Goal: Information Seeking & Learning: Learn about a topic

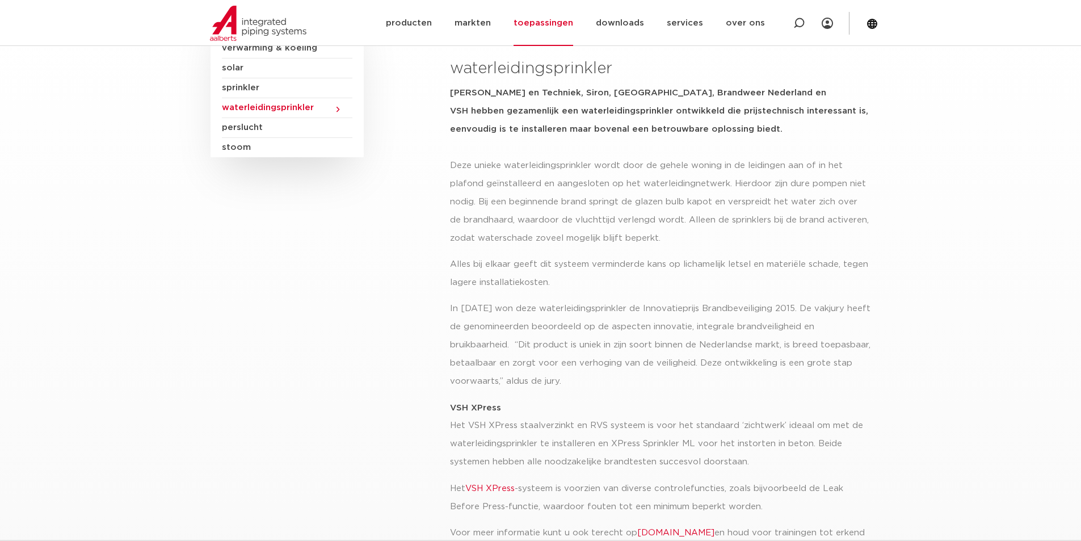
scroll to position [187, 0]
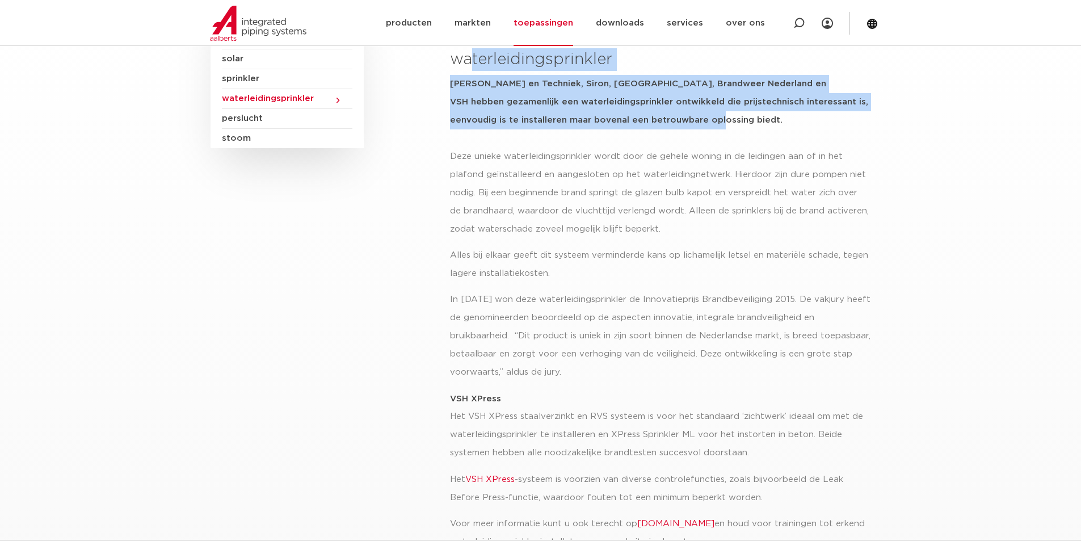
drag, startPoint x: 472, startPoint y: 59, endPoint x: 752, endPoint y: 119, distance: 285.9
click at [752, 119] on div "alle toepassingen waterleidingsprinkler BAM Bouw en Techniek, Siron, [GEOGRAPHI…" at bounding box center [660, 77] width 420 height 141
drag, startPoint x: 668, startPoint y: 139, endPoint x: 489, endPoint y: 73, distance: 191.0
click at [667, 139] on div "alle toepassingen waterleidingsprinkler BAM Bouw en Techniek, Siron, [GEOGRAPHI…" at bounding box center [660, 77] width 420 height 141
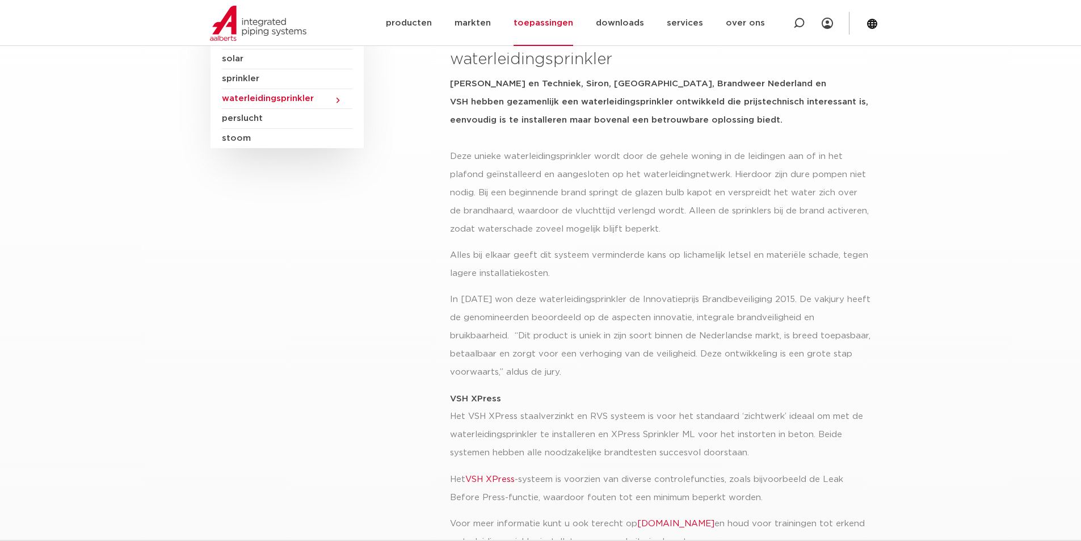
click at [463, 58] on h3 "waterleidingsprinkler" at bounding box center [660, 59] width 420 height 23
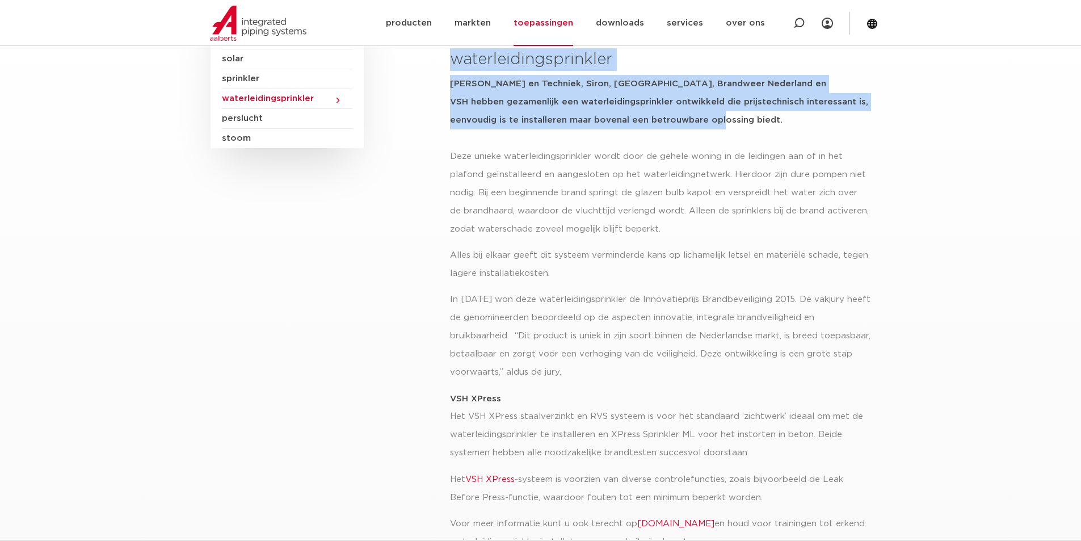
drag, startPoint x: 456, startPoint y: 60, endPoint x: 707, endPoint y: 122, distance: 259.3
click at [707, 122] on div "alle toepassingen waterleidingsprinkler BAM Bouw en Techniek, Siron, [GEOGRAPHI…" at bounding box center [660, 77] width 420 height 141
click at [690, 127] on h5 "[PERSON_NAME] en Techniek, Siron, [GEOGRAPHIC_DATA], Brandweer Nederland en VSH…" at bounding box center [660, 102] width 420 height 54
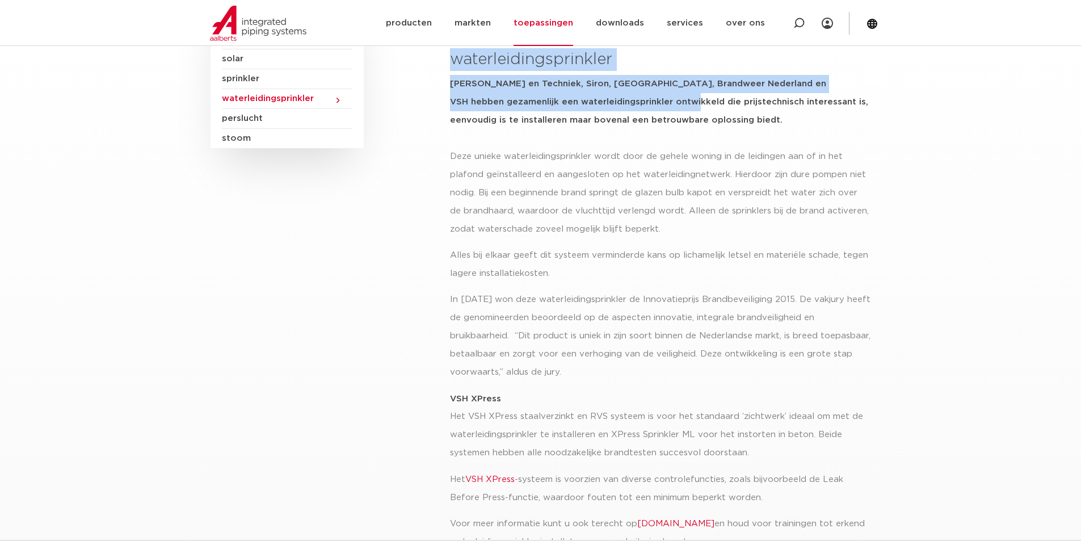
drag, startPoint x: 454, startPoint y: 59, endPoint x: 623, endPoint y: 102, distance: 174.5
click at [623, 102] on div "alle toepassingen waterleidingsprinkler BAM Bouw en Techniek, Siron, [GEOGRAPHI…" at bounding box center [660, 77] width 420 height 141
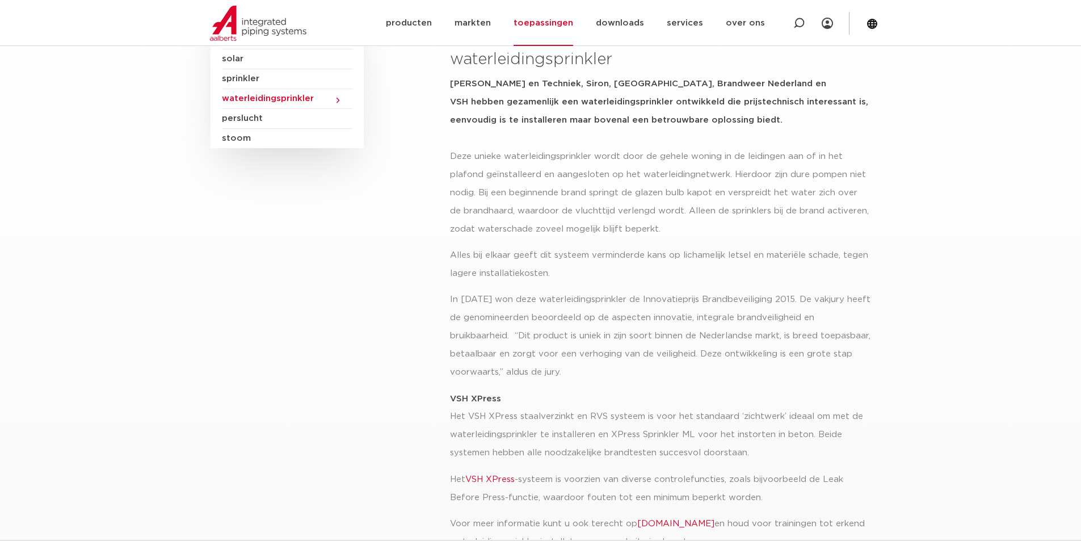
click at [638, 120] on h5 "[PERSON_NAME] en Techniek, Siron, [GEOGRAPHIC_DATA], Brandweer Nederland en VSH…" at bounding box center [660, 102] width 420 height 54
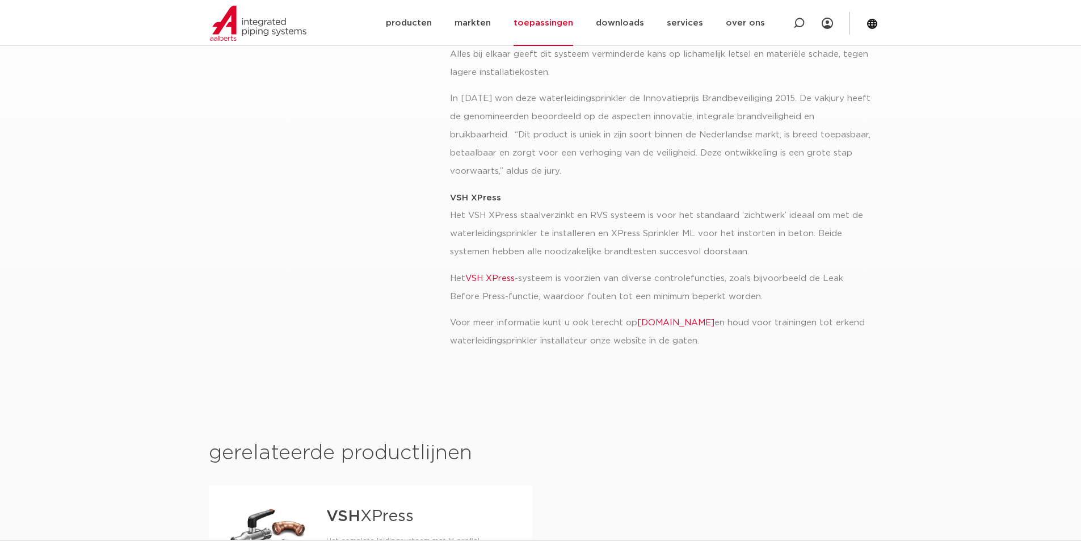
scroll to position [527, 0]
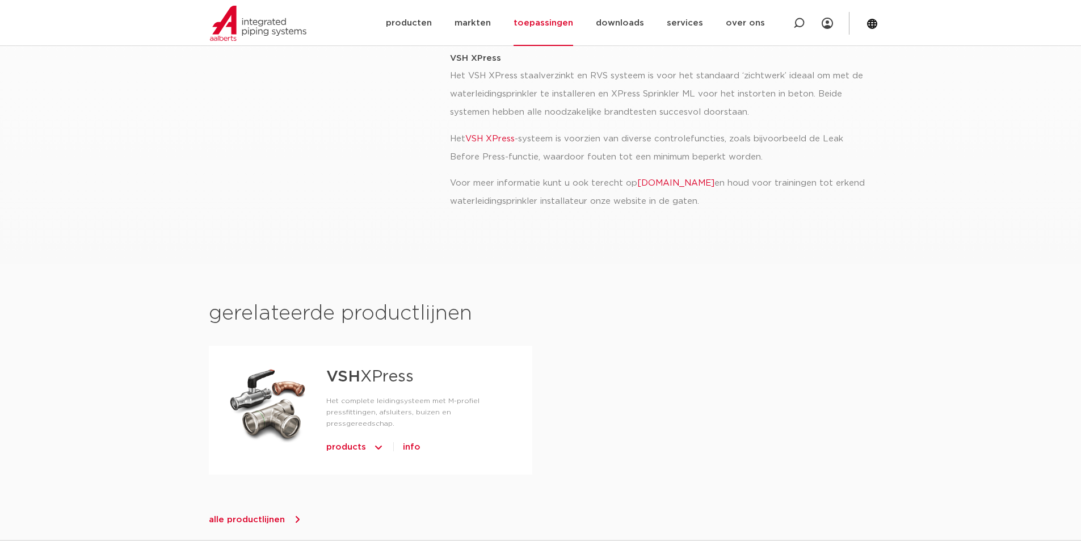
click at [702, 183] on link "[DOMAIN_NAME]" at bounding box center [675, 183] width 77 height 9
